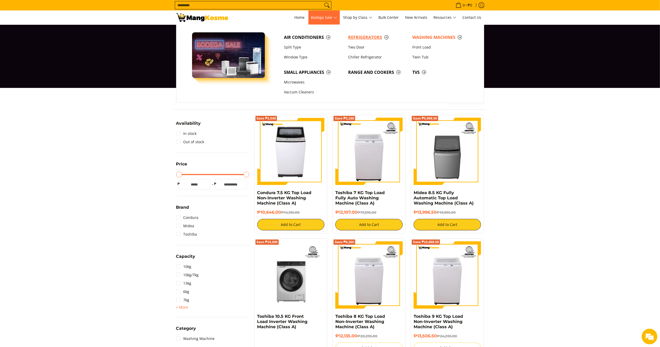
click at [367, 37] on span "Refrigerators" at bounding box center [377, 37] width 59 height 7
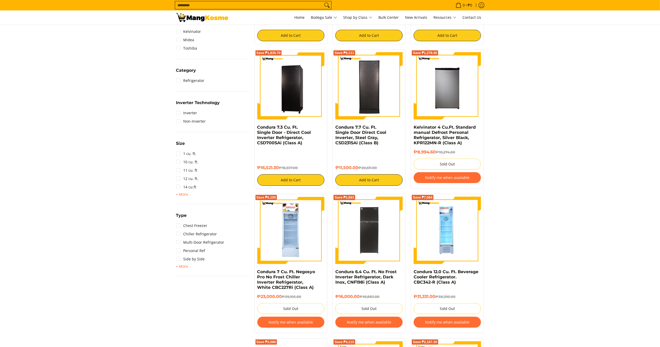
scroll to position [220, 0]
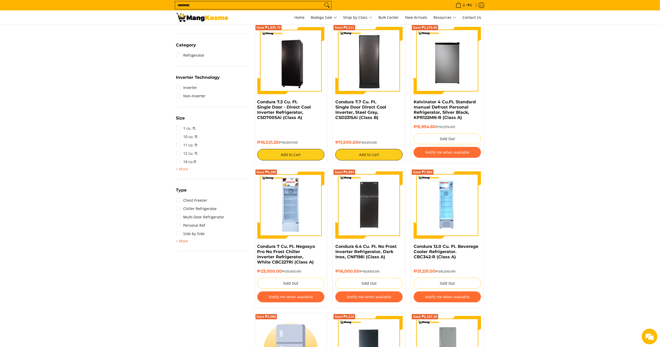
click at [186, 242] on span "+ More" at bounding box center [182, 241] width 12 height 4
click at [203, 255] on link "Upright Freezer" at bounding box center [193, 259] width 35 height 8
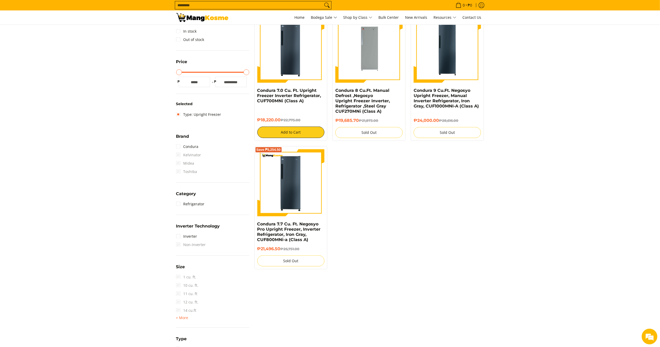
scroll to position [68, 0]
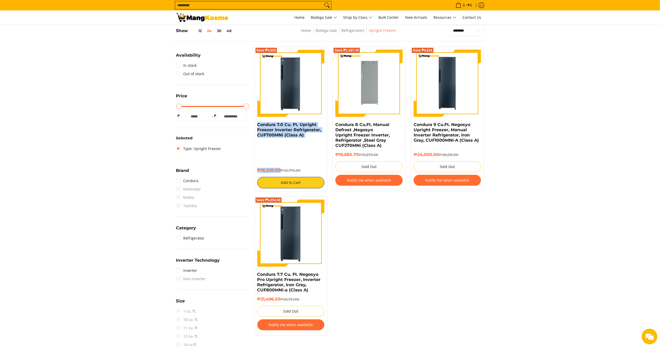
drag, startPoint x: 280, startPoint y: 169, endPoint x: 256, endPoint y: 127, distance: 48.4
click at [256, 127] on div "Save ₱4,555 Condura 7.0 Cu. Ft. Upright Freezer Inverter Refrigerator, CUF700MN…" at bounding box center [291, 119] width 73 height 145
copy div "Condura 7.0 Cu. Ft. Upright Freezer Inverter Refrigerator, CUF700MNi (Class A) …"
